Goal: Task Accomplishment & Management: Complete application form

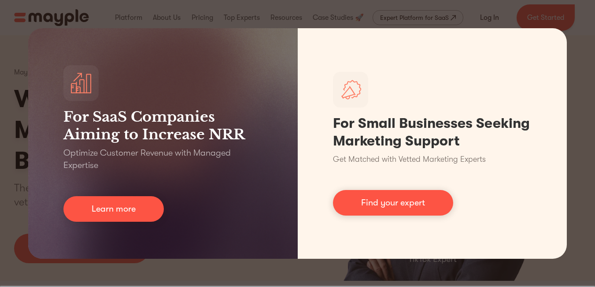
click at [129, 279] on div "For SaaS Companies Aiming to Increase NRR Optimize Customer Revenue with Manage…" at bounding box center [297, 143] width 595 height 287
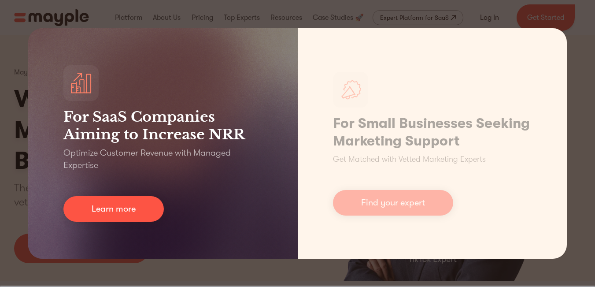
click at [98, 193] on div "For SaaS Companies Aiming to Increase NRR Optimize Customer Revenue with Manage…" at bounding box center [162, 143] width 269 height 230
click at [76, 195] on div "For SaaS Companies Aiming to Increase NRR Optimize Customer Revenue with Manage…" at bounding box center [162, 143] width 269 height 230
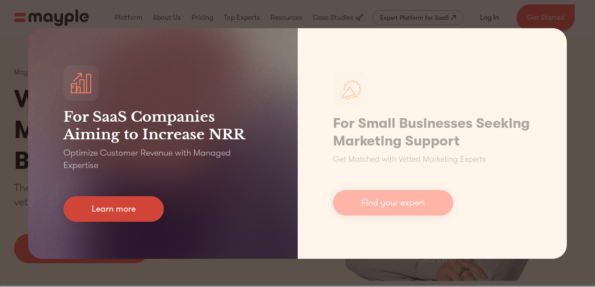
click at [143, 199] on link "Learn more" at bounding box center [113, 209] width 100 height 26
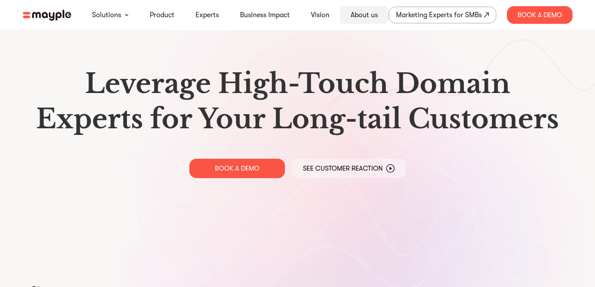
click at [354, 11] on link "About us" at bounding box center [363, 15] width 27 height 11
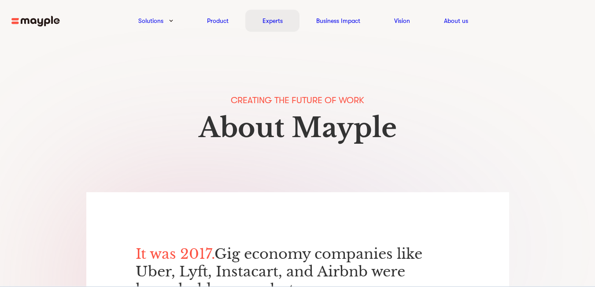
click at [278, 19] on link "Experts" at bounding box center [272, 20] width 20 height 11
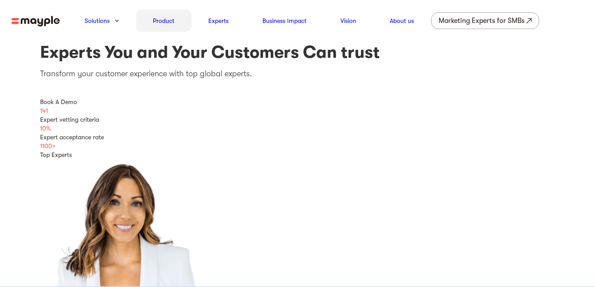
click at [165, 23] on link "Product" at bounding box center [164, 20] width 22 height 11
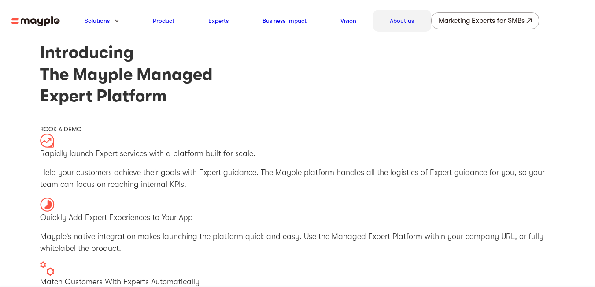
click at [404, 17] on link "About us" at bounding box center [402, 20] width 24 height 11
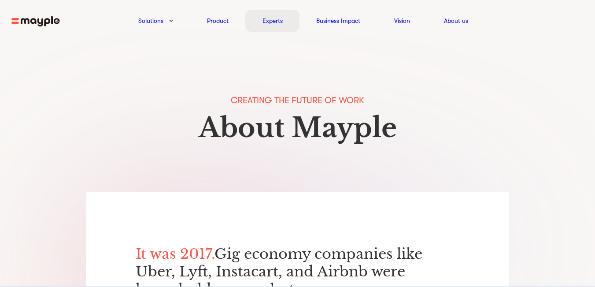
click at [268, 19] on link "Experts" at bounding box center [272, 20] width 20 height 11
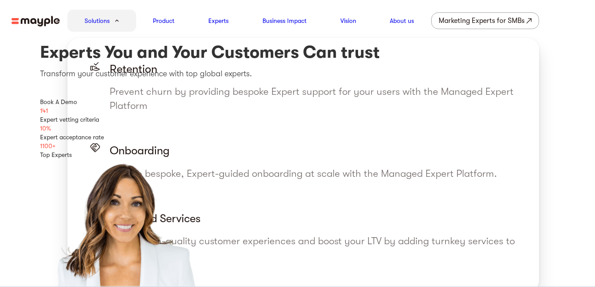
click at [112, 21] on div "Solutions" at bounding box center [101, 21] width 69 height 22
click at [97, 22] on link "Solutions" at bounding box center [97, 20] width 25 height 11
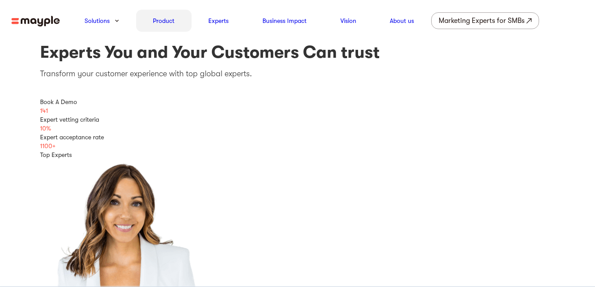
click at [171, 26] on link "Product" at bounding box center [164, 20] width 22 height 11
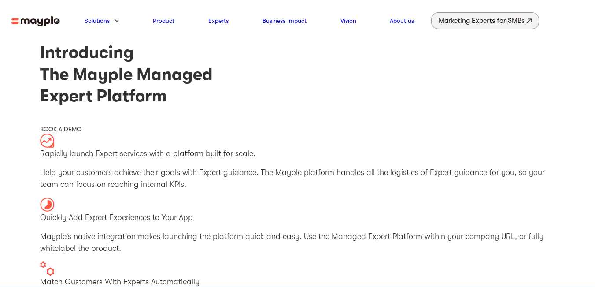
click at [472, 18] on div "Marketing Experts for SMBs" at bounding box center [481, 21] width 86 height 12
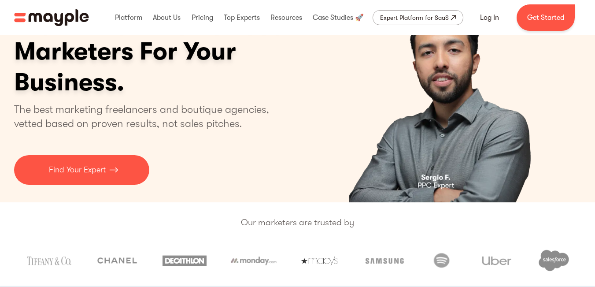
scroll to position [88, 0]
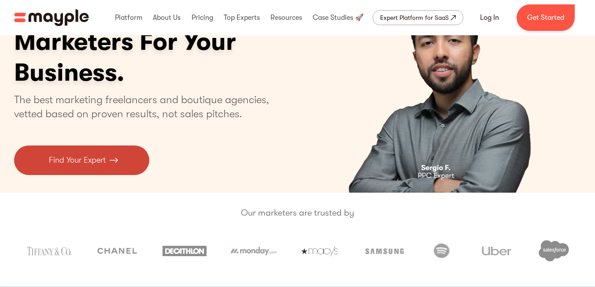
click at [108, 156] on link "Find Your Expert" at bounding box center [81, 159] width 135 height 29
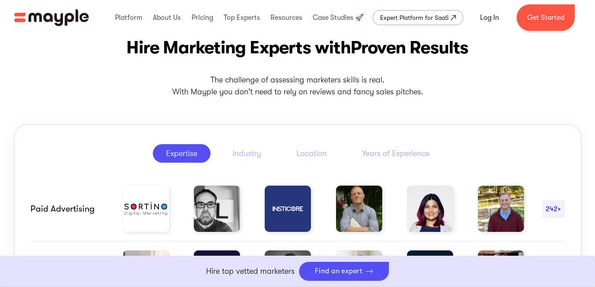
scroll to position [484, 0]
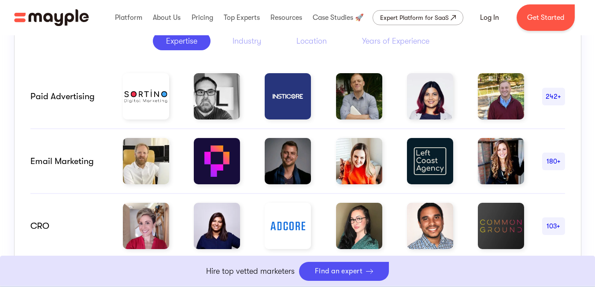
click at [557, 96] on div "242+" at bounding box center [553, 96] width 23 height 11
click at [550, 157] on div "180+" at bounding box center [553, 161] width 23 height 11
click at [223, 103] on img at bounding box center [217, 96] width 46 height 46
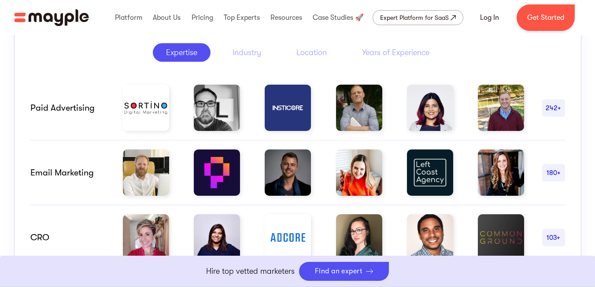
scroll to position [396, 0]
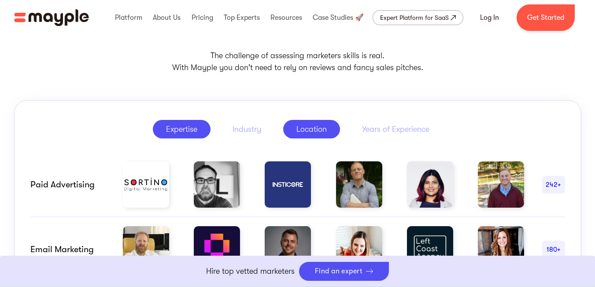
click at [321, 129] on div "Location" at bounding box center [311, 129] width 30 height 11
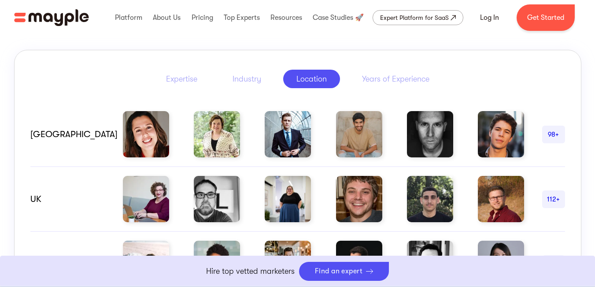
scroll to position [484, 0]
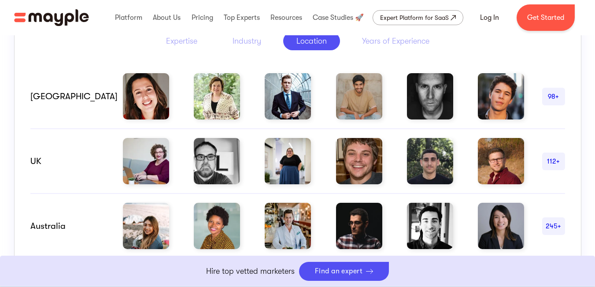
click at [544, 92] on div "98+" at bounding box center [553, 96] width 23 height 11
